Goal: Navigation & Orientation: Understand site structure

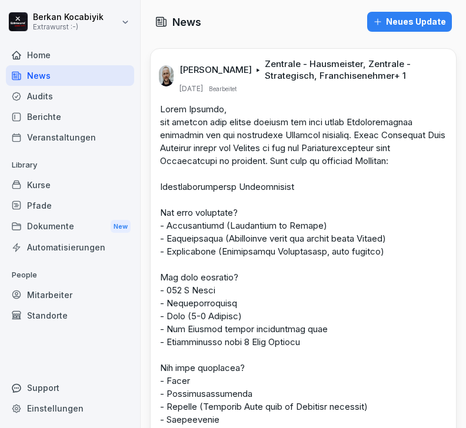
click at [42, 53] on div "Home" at bounding box center [70, 55] width 128 height 21
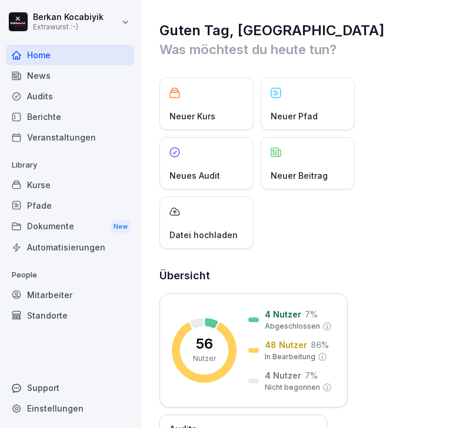
click at [53, 117] on div "Berichte" at bounding box center [70, 116] width 128 height 21
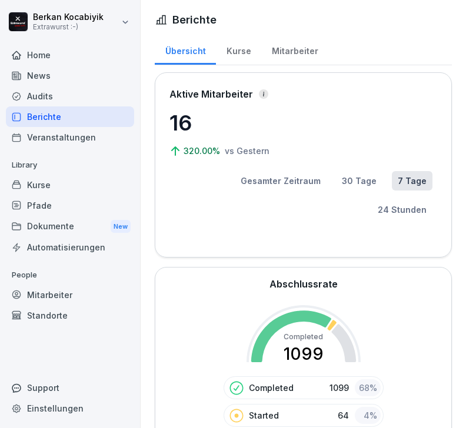
click at [49, 187] on div "Kurse" at bounding box center [70, 185] width 128 height 21
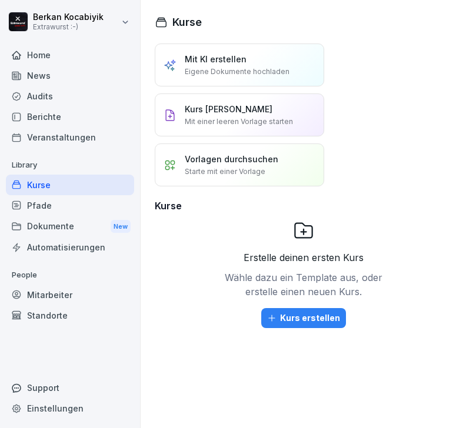
click at [66, 227] on div "Dokumente New" at bounding box center [70, 227] width 128 height 22
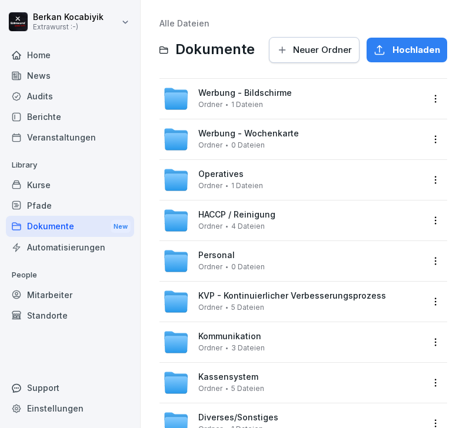
click at [36, 56] on div "Home" at bounding box center [70, 55] width 128 height 21
